Goal: Task Accomplishment & Management: Complete application form

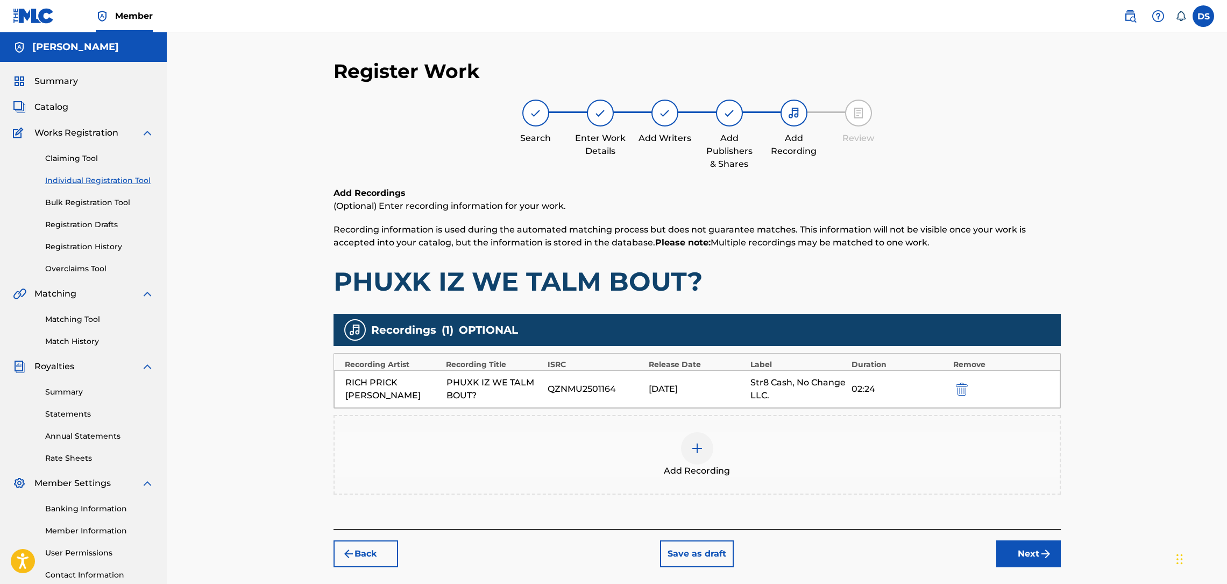
click at [1029, 540] on button "Next" at bounding box center [1029, 553] width 65 height 27
click at [1125, 491] on div "Register Work Search Enter Work Details Add Writers Add Publishers & Shares Add…" at bounding box center [697, 323] width 1061 height 583
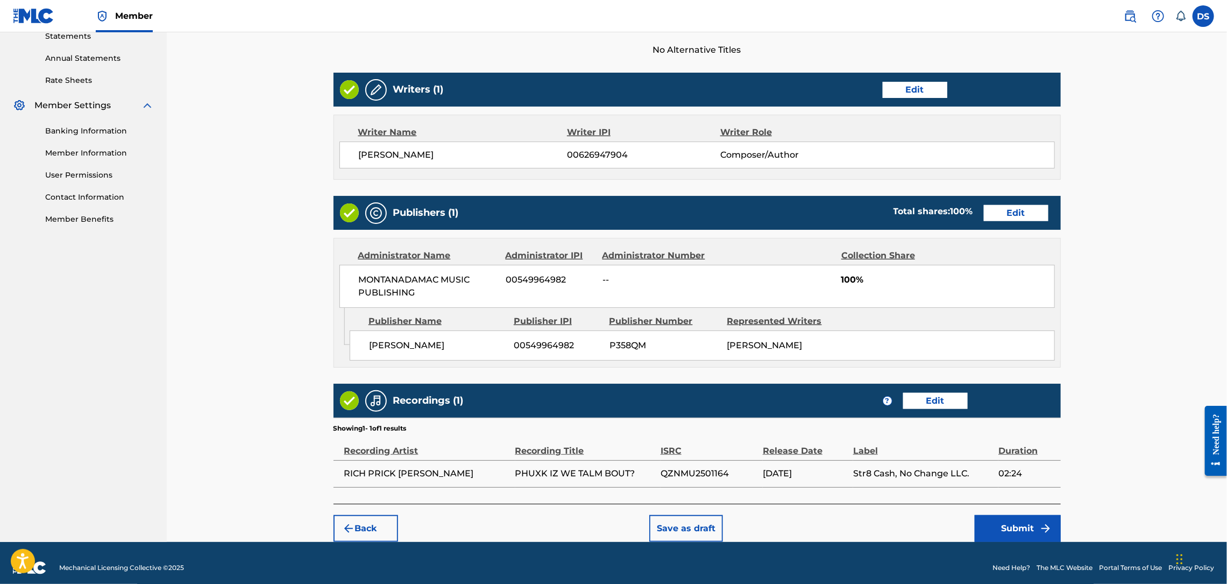
scroll to position [388, 0]
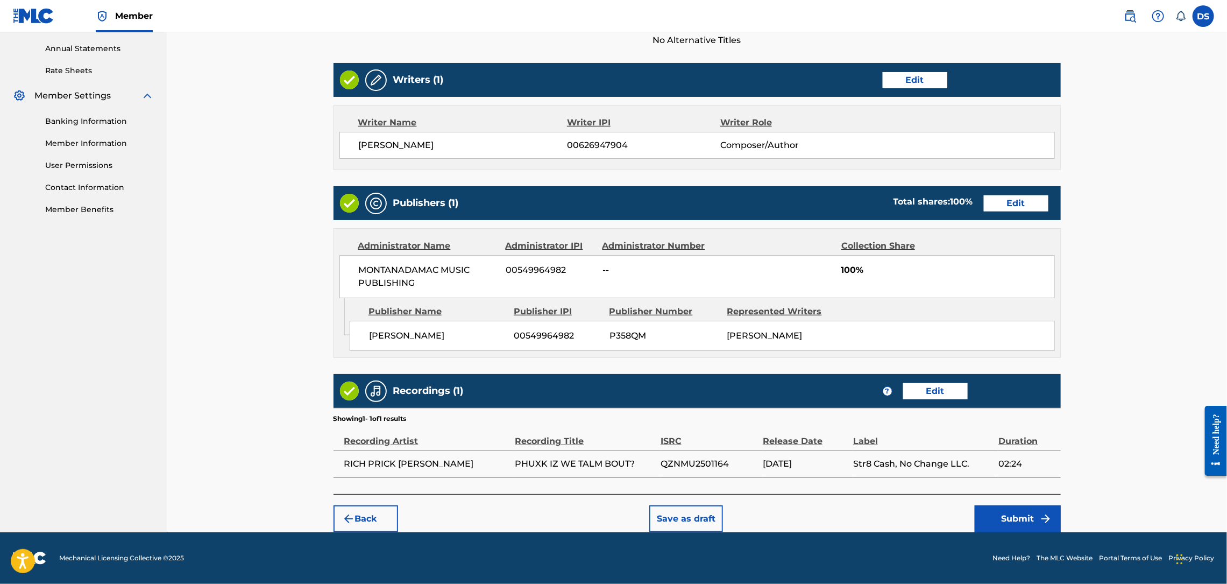
click at [987, 524] on button "Submit" at bounding box center [1018, 518] width 86 height 27
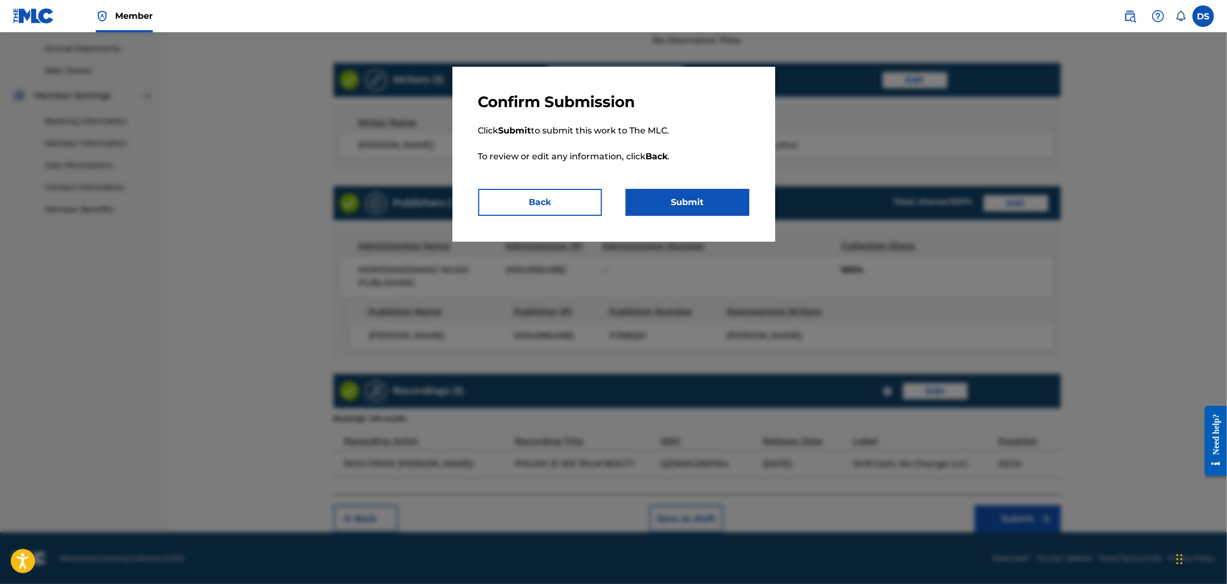
click at [720, 200] on button "Submit" at bounding box center [688, 202] width 124 height 27
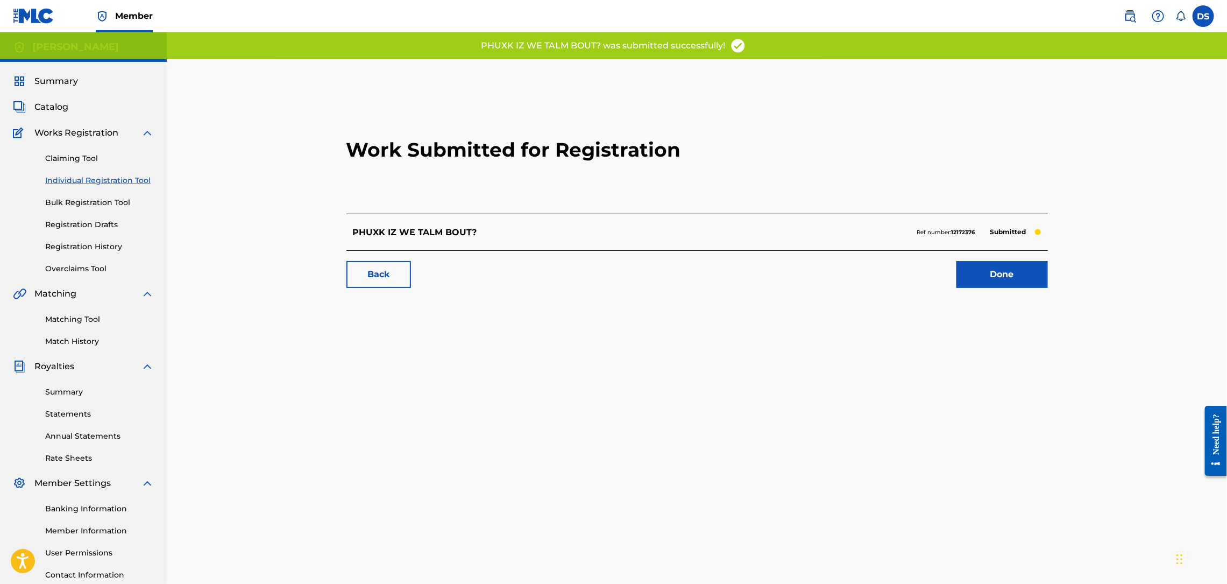
click at [979, 278] on link "Done" at bounding box center [1002, 274] width 91 height 27
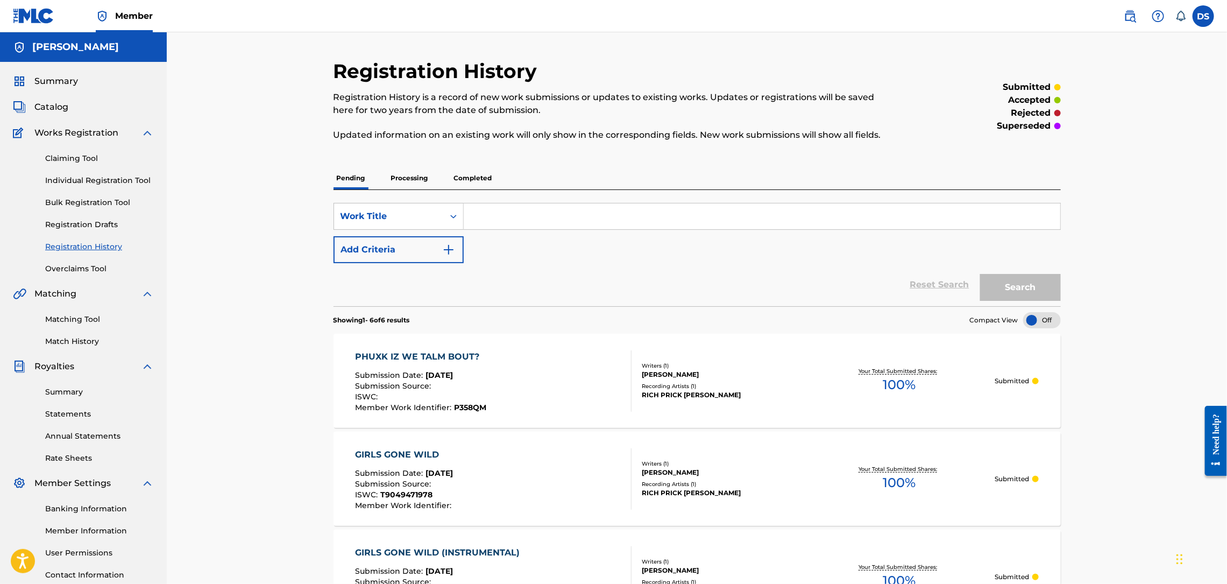
click at [87, 248] on link "Registration History" at bounding box center [99, 246] width 109 height 11
